Goal: Check status

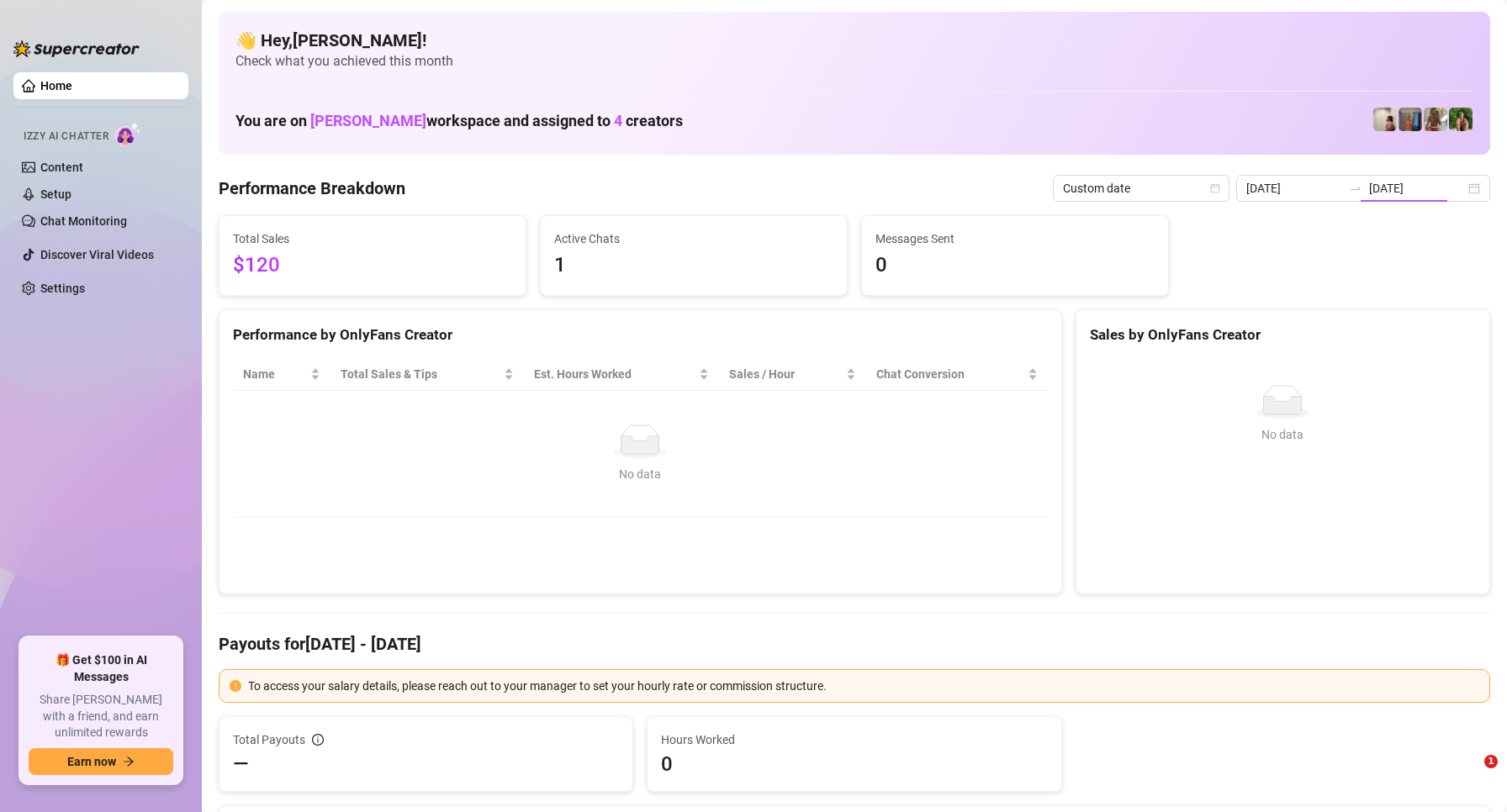
click at [1400, 190] on input "2025-09-23" at bounding box center [1417, 188] width 96 height 18
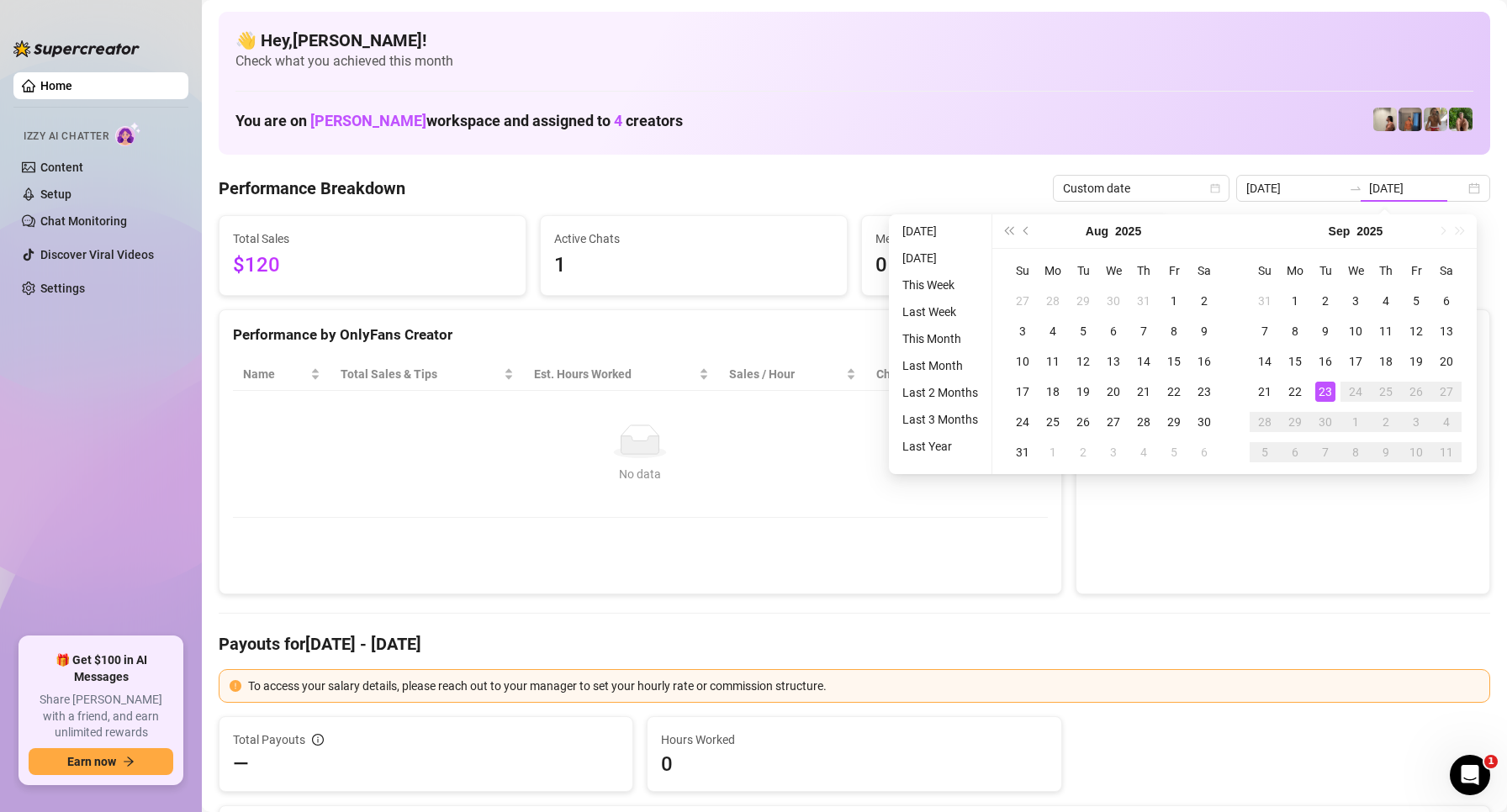
drag, startPoint x: 1134, startPoint y: 152, endPoint x: 1000, endPoint y: 138, distance: 134.7
click at [1122, 152] on div "👋 Hey, Jayson roa ! Check what you achieved this month You are on Sofia Husein …" at bounding box center [854, 82] width 1271 height 143
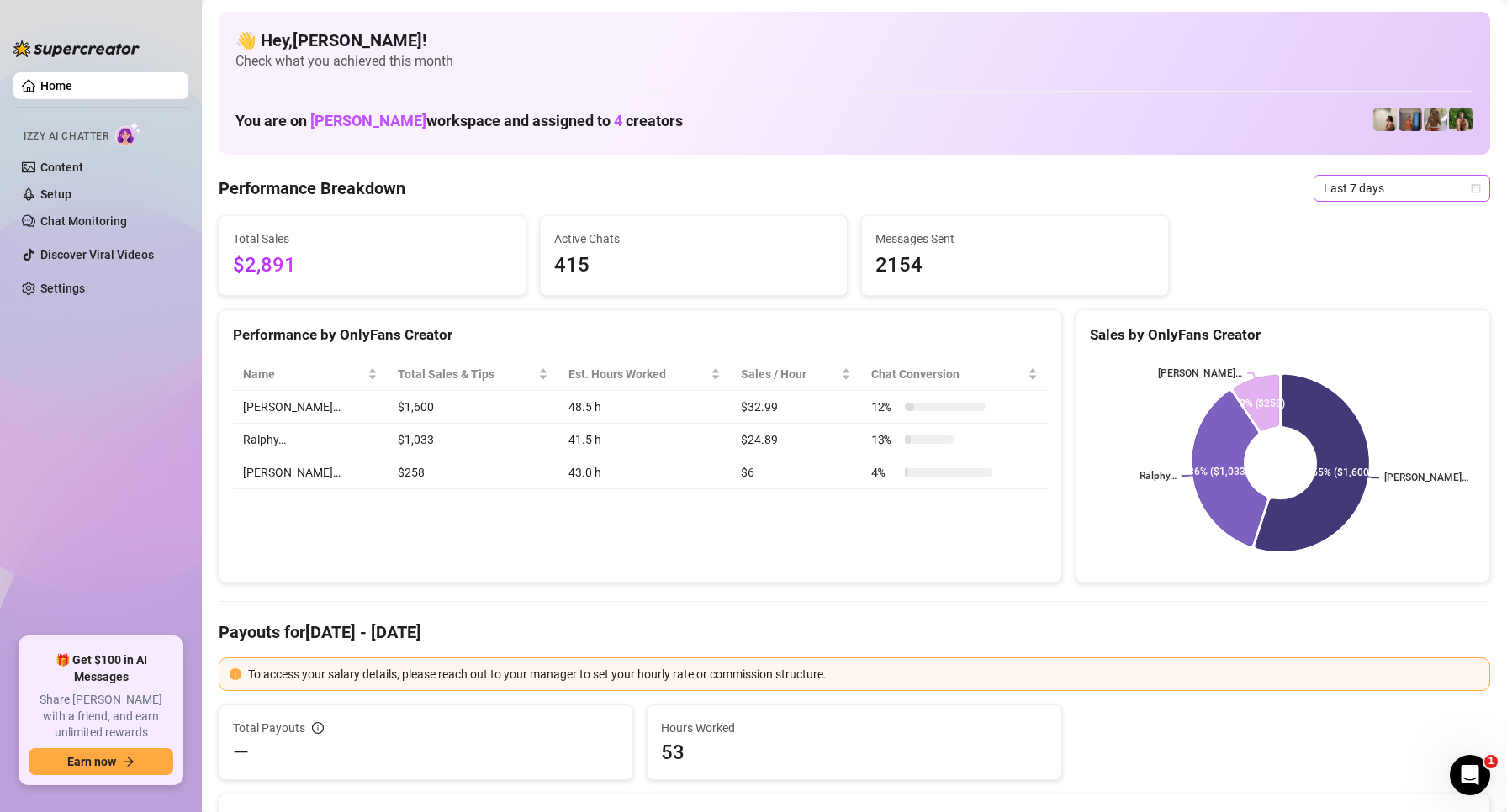
click at [1382, 180] on span "Last 7 days" at bounding box center [1402, 188] width 156 height 25
click at [1365, 326] on div "Custom date" at bounding box center [1387, 329] width 150 height 18
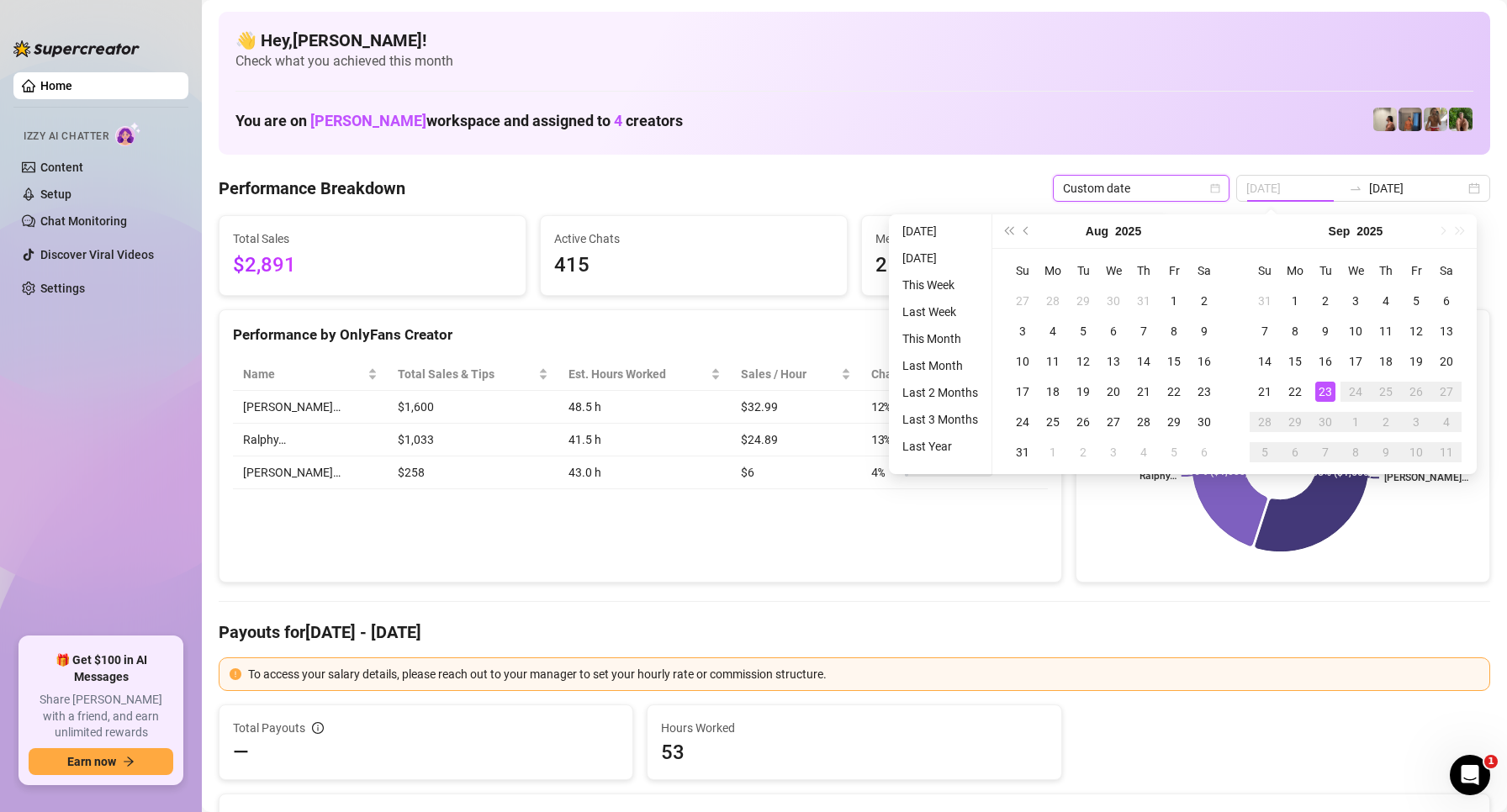
click at [1329, 401] on div "23" at bounding box center [1325, 391] width 20 height 20
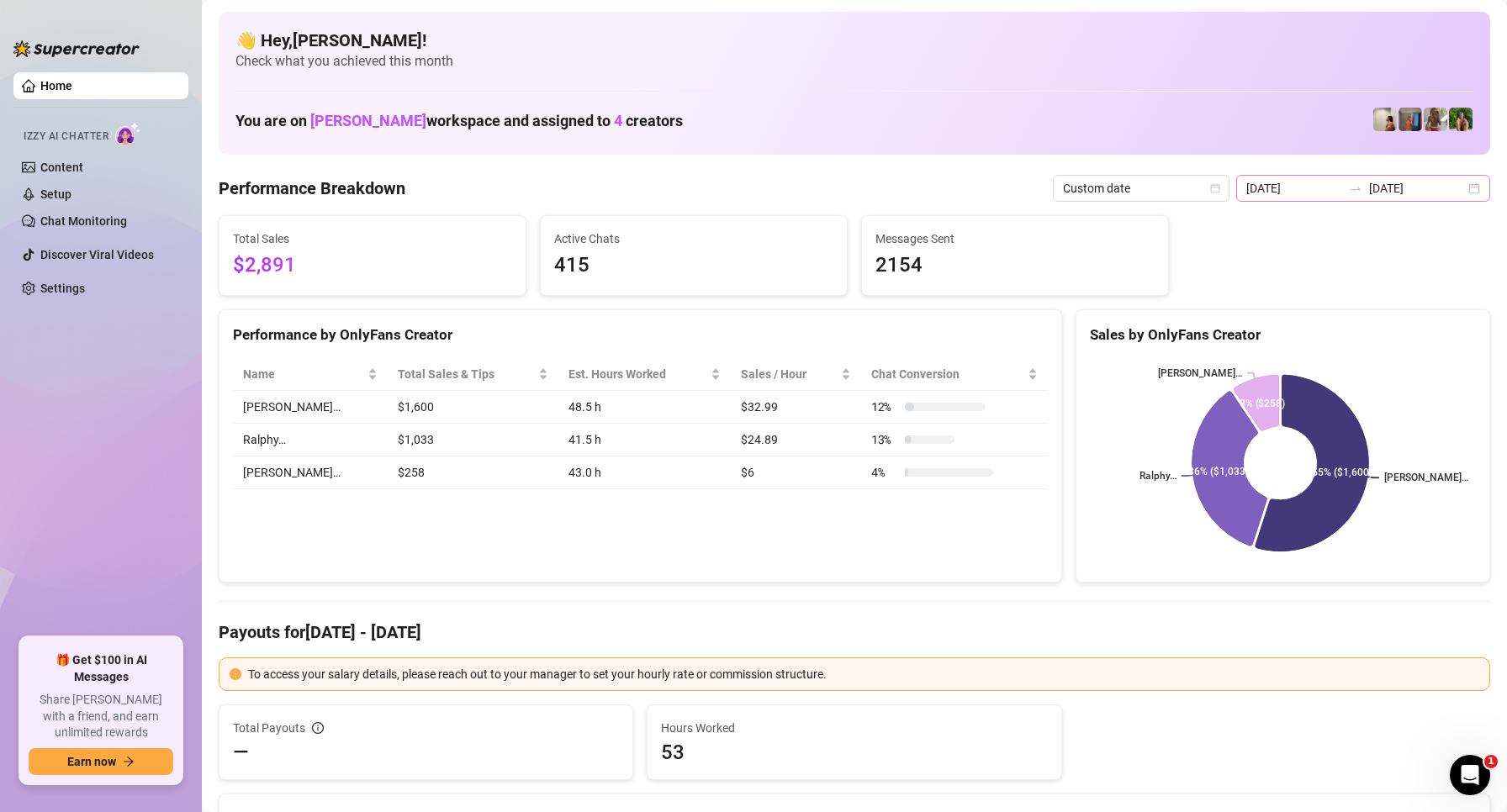
click at [1357, 195] on div at bounding box center [1356, 188] width 27 height 13
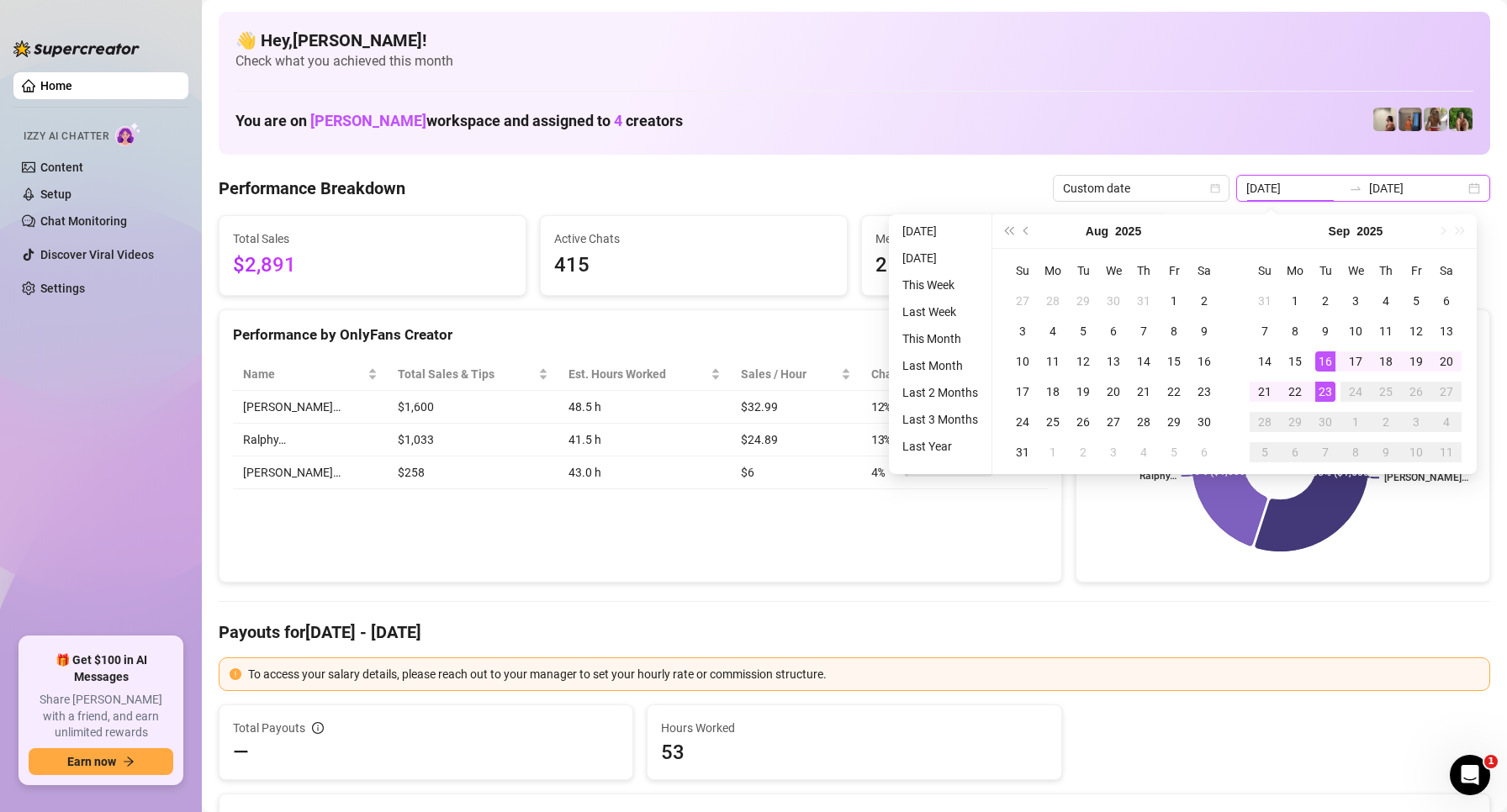
type input "[DATE]"
click at [1332, 399] on div "23" at bounding box center [1325, 391] width 20 height 20
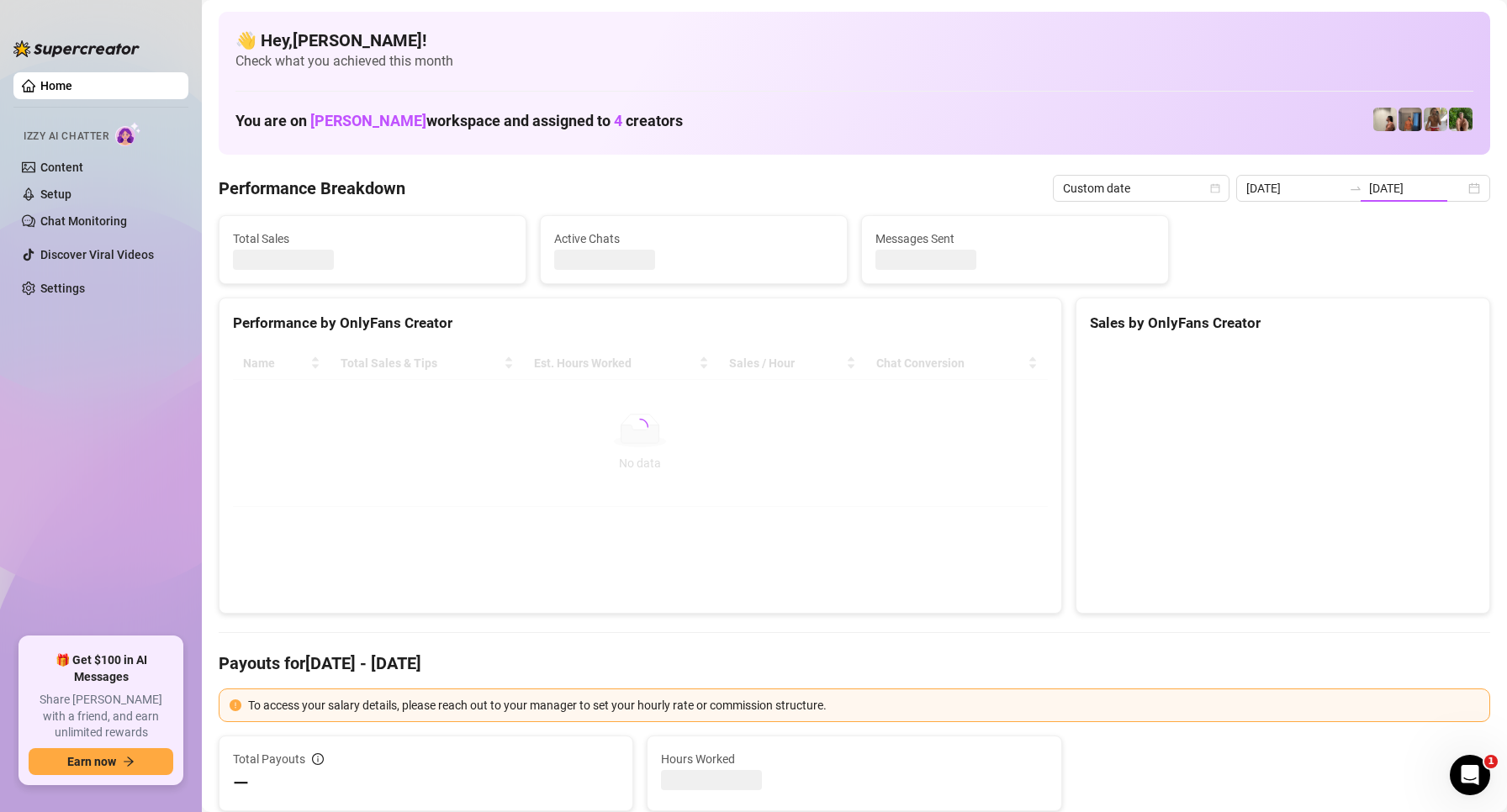
type input "[DATE]"
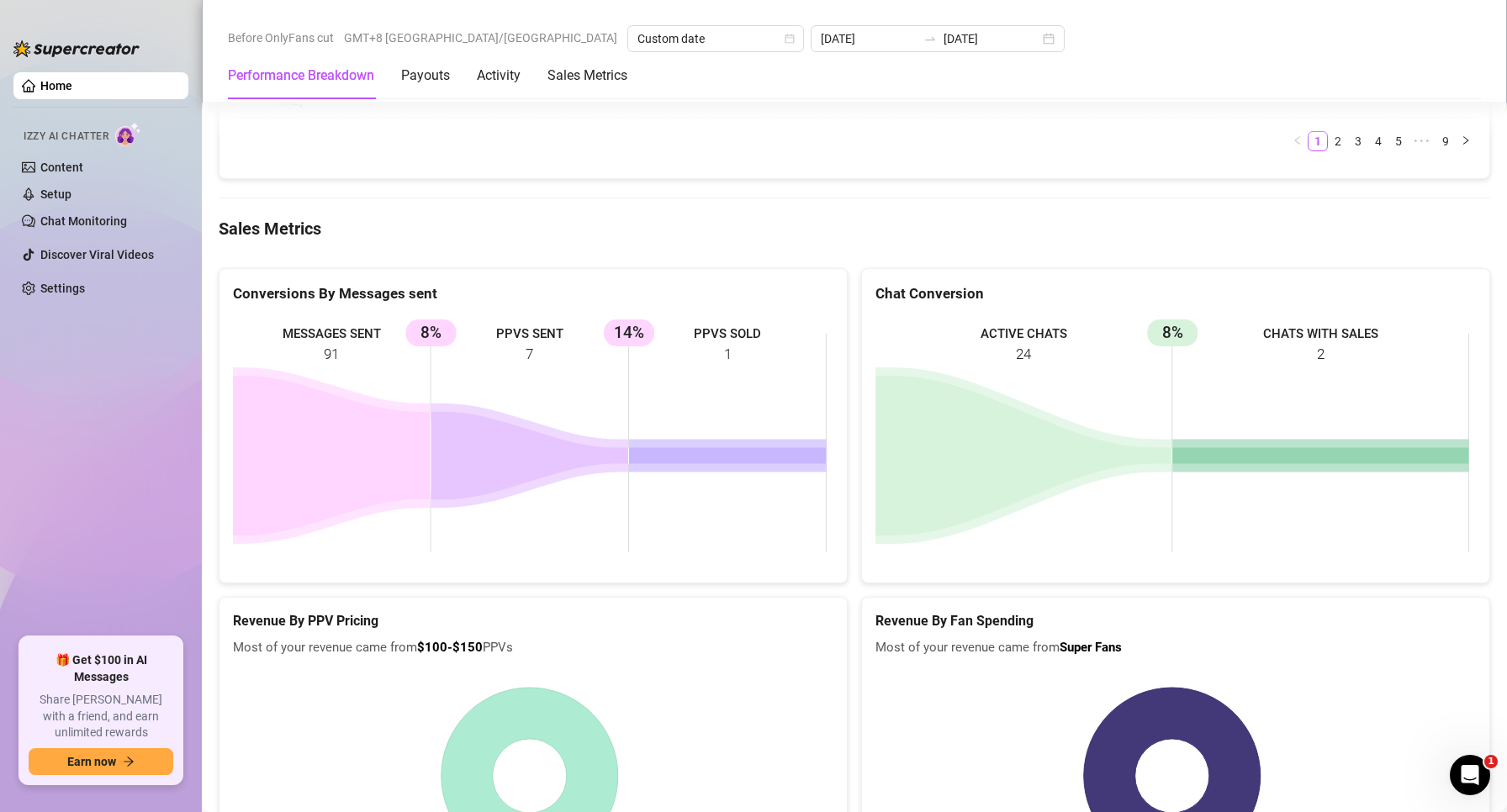
scroll to position [2564, 0]
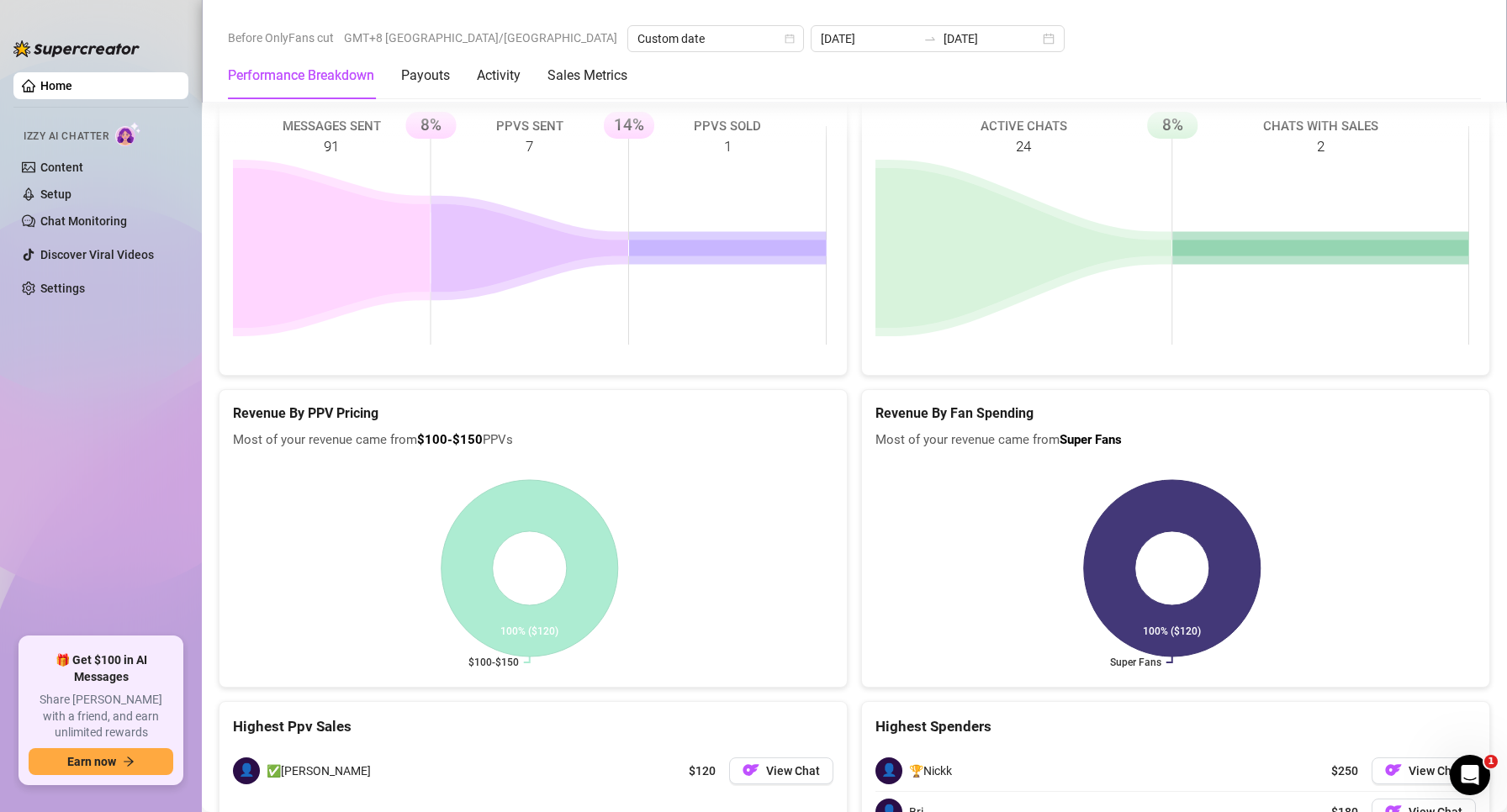
drag, startPoint x: 549, startPoint y: 633, endPoint x: 640, endPoint y: 539, distance: 130.8
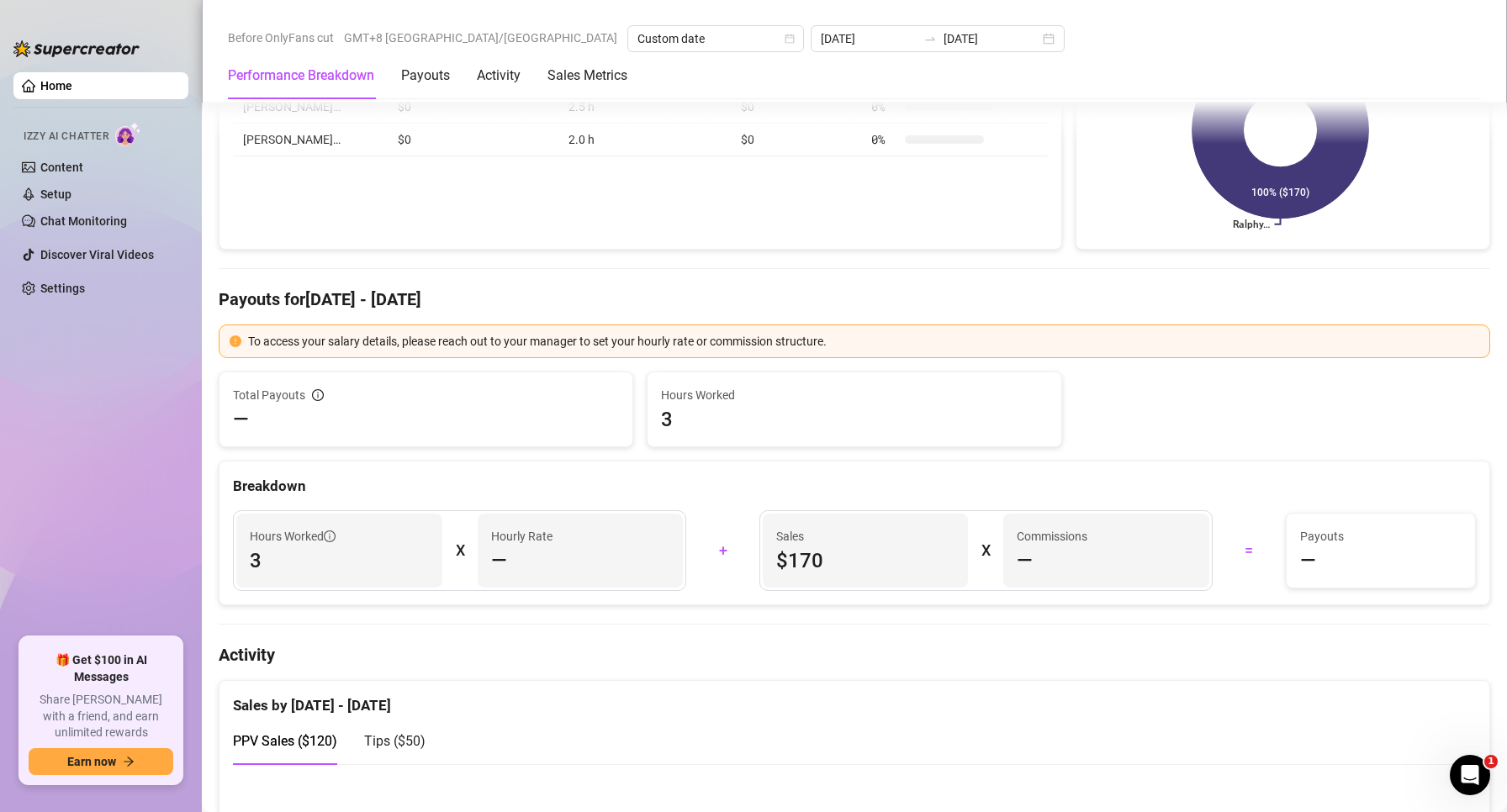
scroll to position [210, 0]
